Goal: Use online tool/utility: Utilize a website feature to perform a specific function

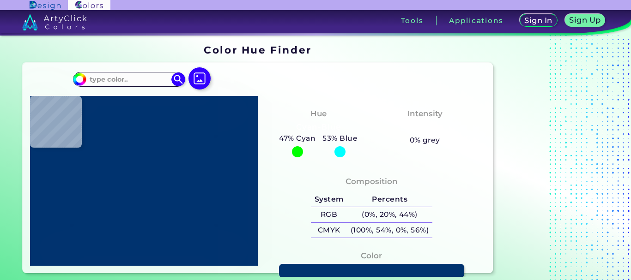
type input "#000000"
type input "#ff9a8a"
type input "#FF9A8A"
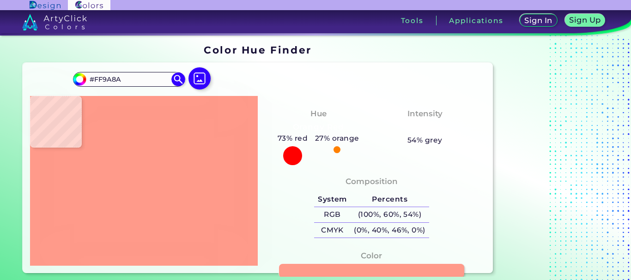
click at [212, 174] on img at bounding box center [144, 181] width 218 height 161
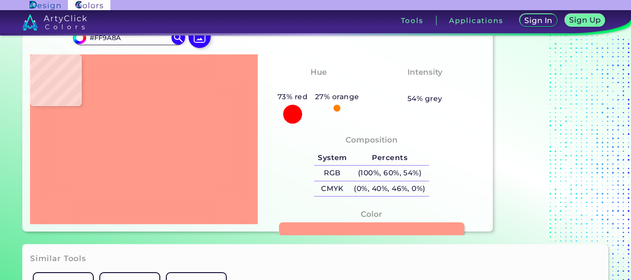
scroll to position [32, 0]
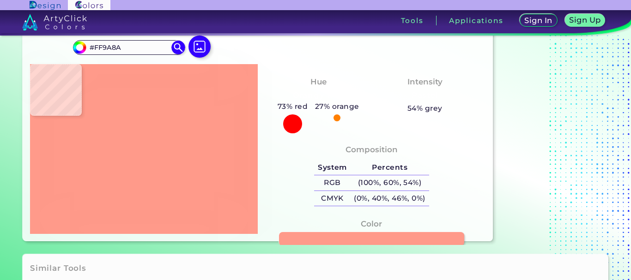
click at [135, 110] on img at bounding box center [144, 149] width 218 height 161
type input "#000000"
type input "#ff9a8a"
type input "#FF9A8A"
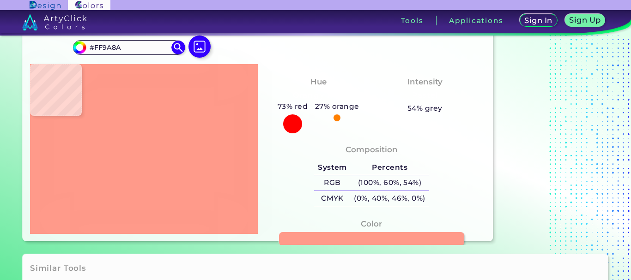
click at [173, 157] on img at bounding box center [144, 149] width 218 height 161
click at [146, 86] on img at bounding box center [144, 149] width 218 height 161
type input "#000000"
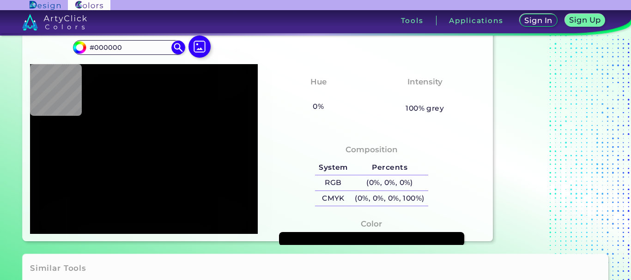
type input "#ff9a8a"
type input "#FF9A8A"
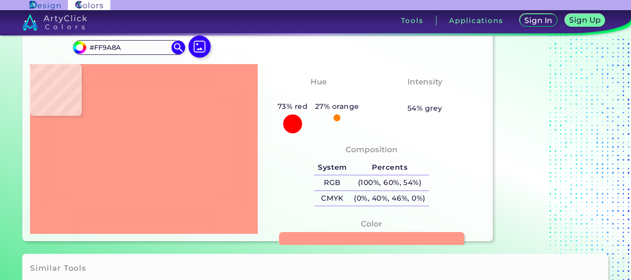
click at [139, 144] on img at bounding box center [144, 149] width 218 height 161
click at [327, 239] on link at bounding box center [371, 239] width 187 height 14
